Goal: Information Seeking & Learning: Learn about a topic

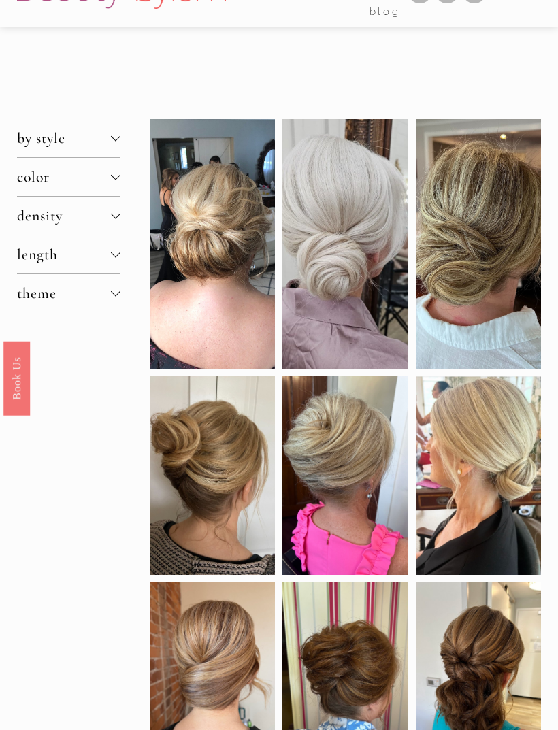
scroll to position [48, 0]
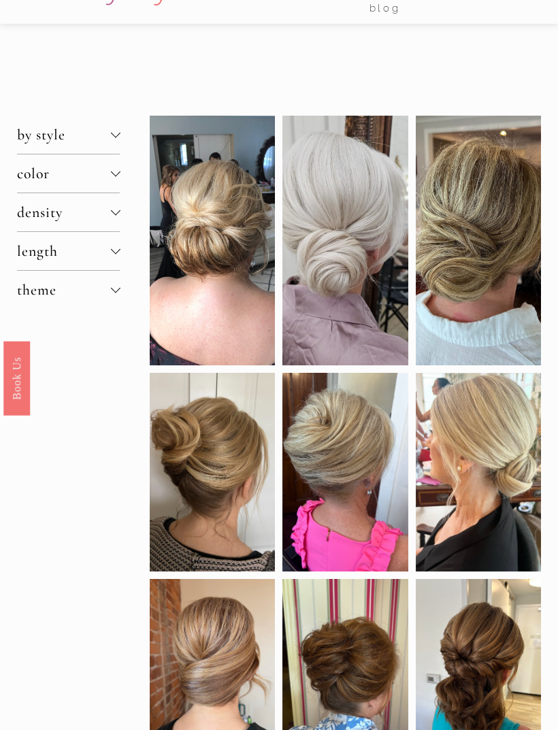
click at [119, 257] on div at bounding box center [115, 252] width 10 height 10
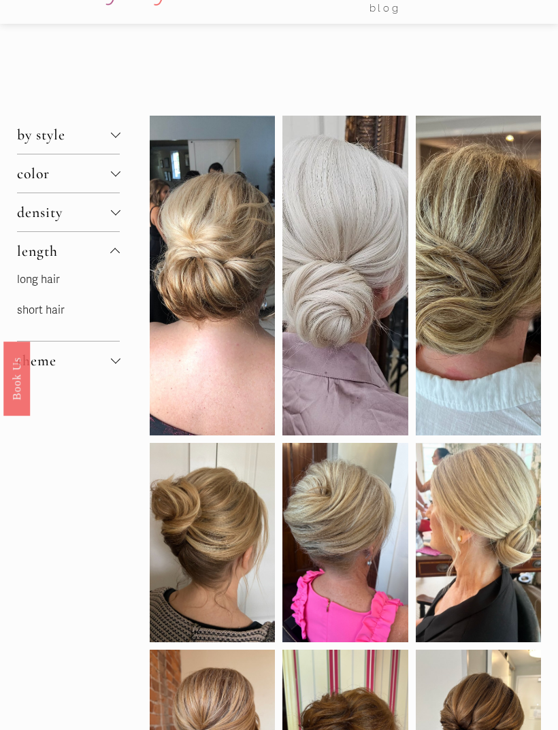
click at [118, 363] on button "theme" at bounding box center [68, 361] width 103 height 38
click at [44, 309] on button "theme" at bounding box center [68, 290] width 103 height 38
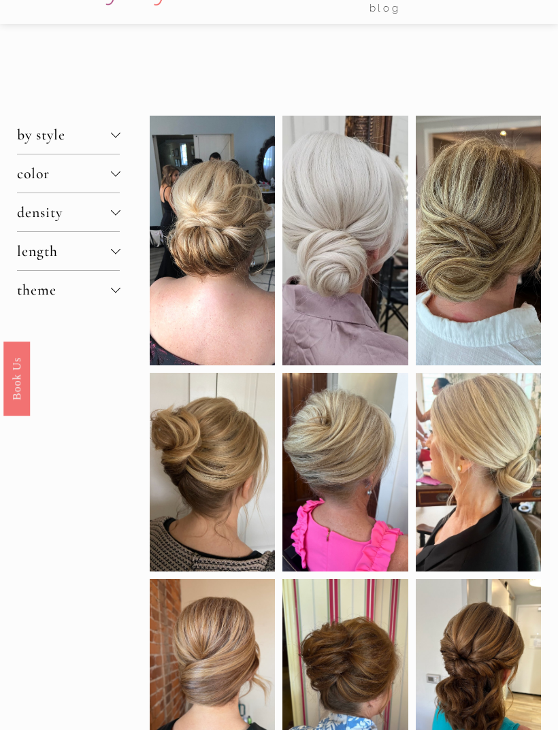
click at [118, 295] on div at bounding box center [115, 290] width 10 height 10
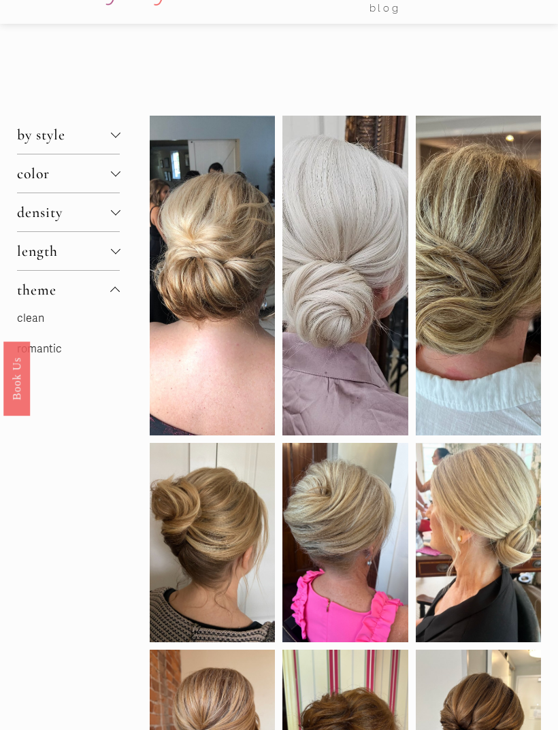
click at [52, 329] on p "clean" at bounding box center [68, 319] width 103 height 20
click at [38, 325] on link "clean" at bounding box center [30, 319] width 27 height 14
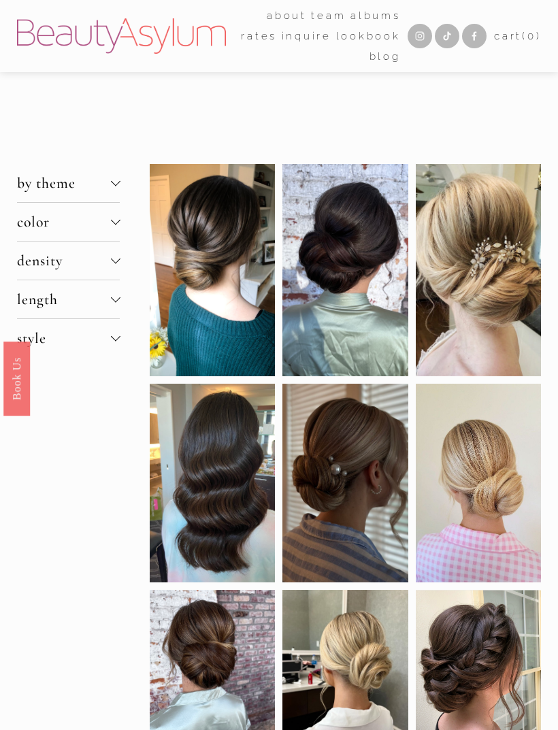
click at [120, 180] on button "by theme" at bounding box center [68, 183] width 103 height 38
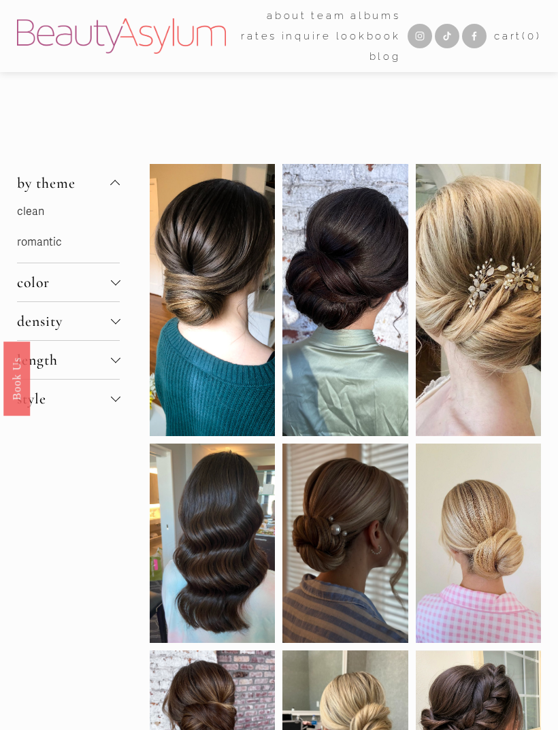
click at [42, 213] on link "clean" at bounding box center [30, 212] width 27 height 14
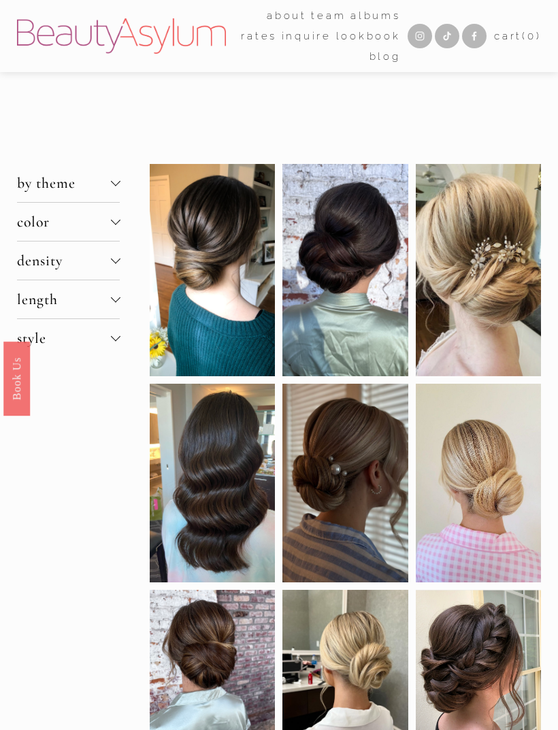
click at [116, 265] on div at bounding box center [115, 261] width 10 height 10
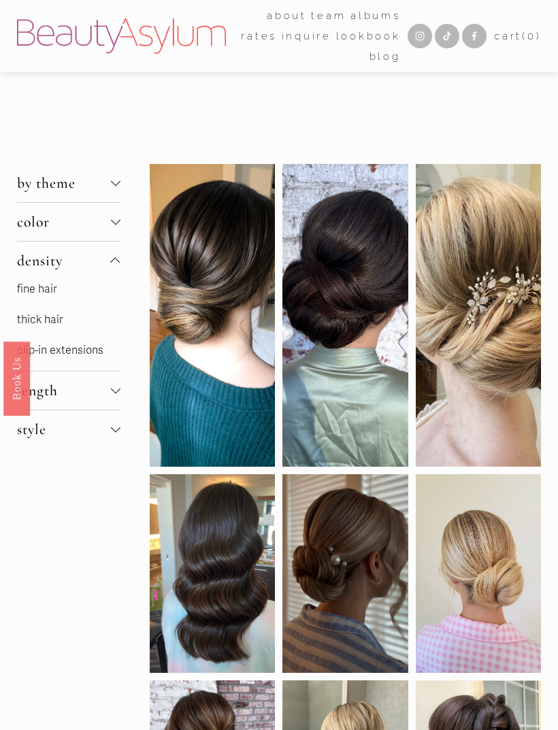
click at [47, 296] on link "fine hair" at bounding box center [37, 289] width 40 height 14
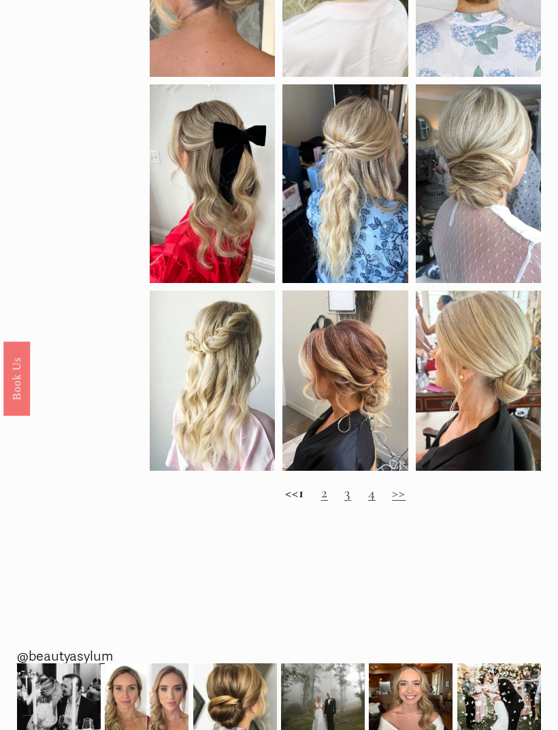
scroll to position [745, 0]
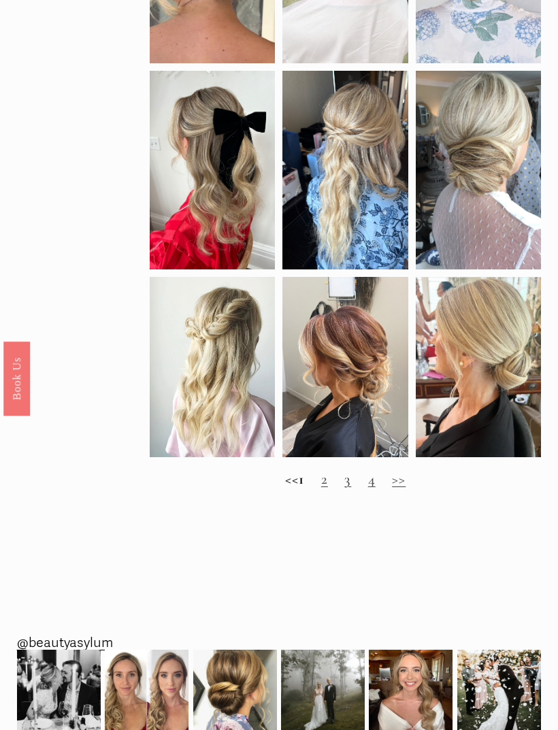
click at [328, 488] on link "2" at bounding box center [324, 479] width 7 height 18
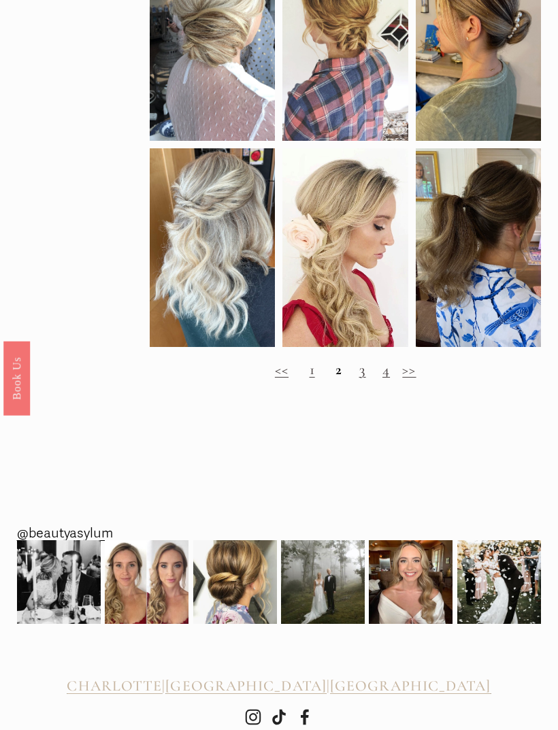
scroll to position [817, 0]
click at [364, 378] on link "3" at bounding box center [362, 370] width 7 height 18
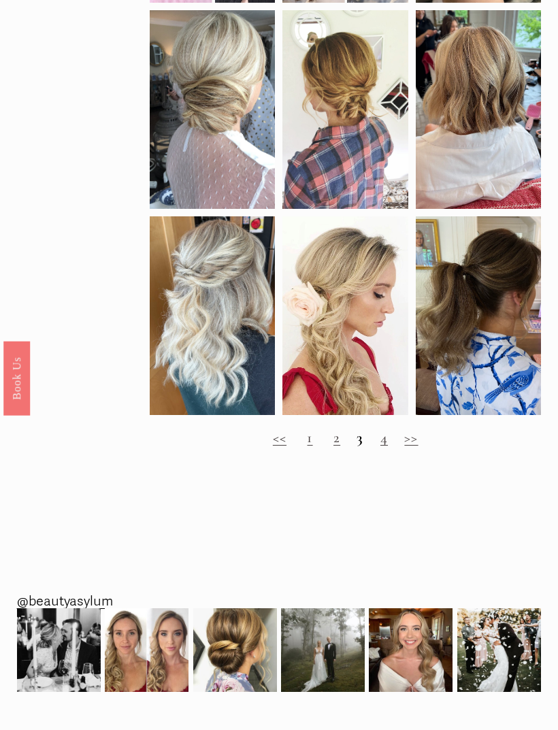
scroll to position [819, 0]
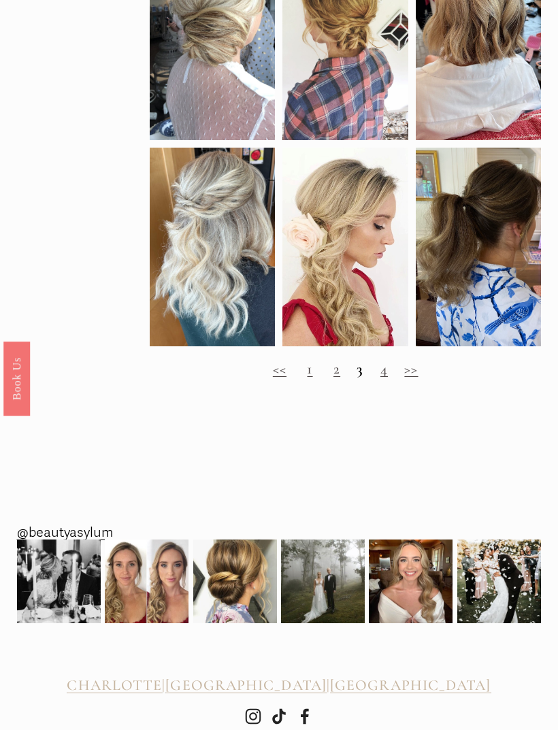
click at [383, 378] on link "4" at bounding box center [383, 369] width 7 height 18
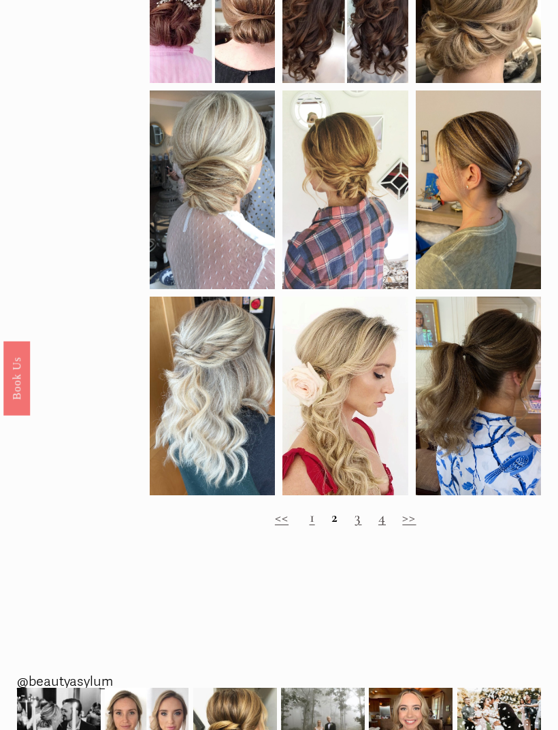
scroll to position [687, 0]
click at [361, 526] on link "3" at bounding box center [358, 517] width 7 height 18
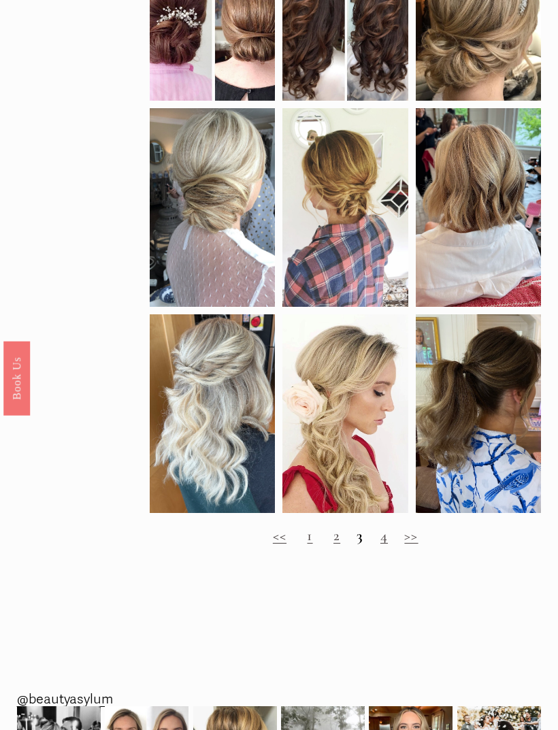
scroll to position [652, 0]
click at [415, 545] on link ">>" at bounding box center [411, 536] width 14 height 18
